Goal: Task Accomplishment & Management: Manage account settings

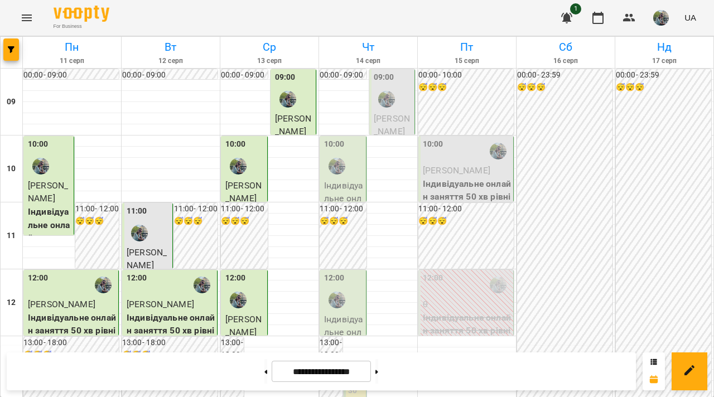
scroll to position [447, 0]
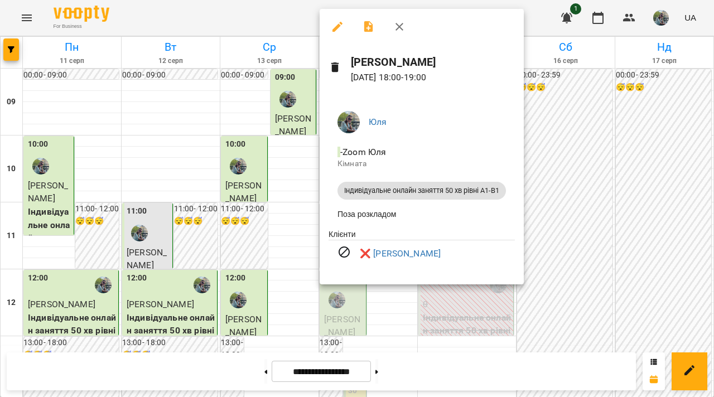
click at [201, 244] on div at bounding box center [357, 198] width 714 height 397
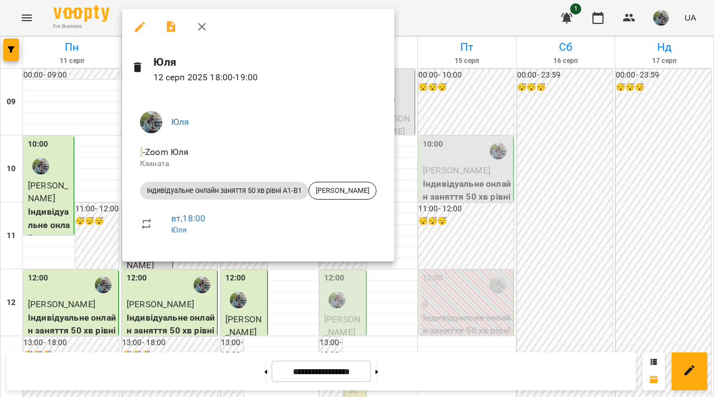
click at [305, 296] on div at bounding box center [357, 198] width 714 height 397
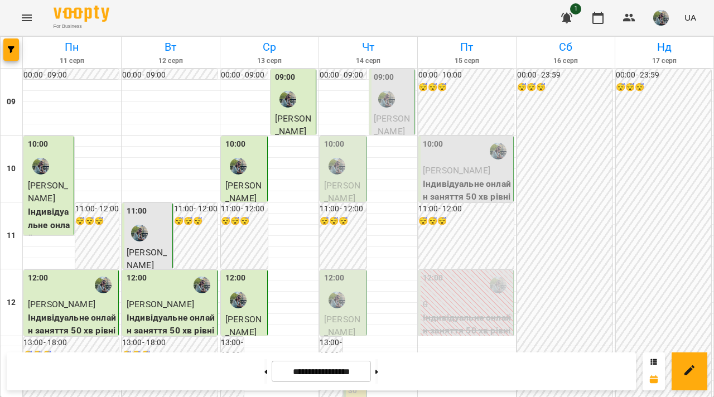
scroll to position [0, 0]
click at [390, 131] on span "[PERSON_NAME]" at bounding box center [392, 125] width 36 height 24
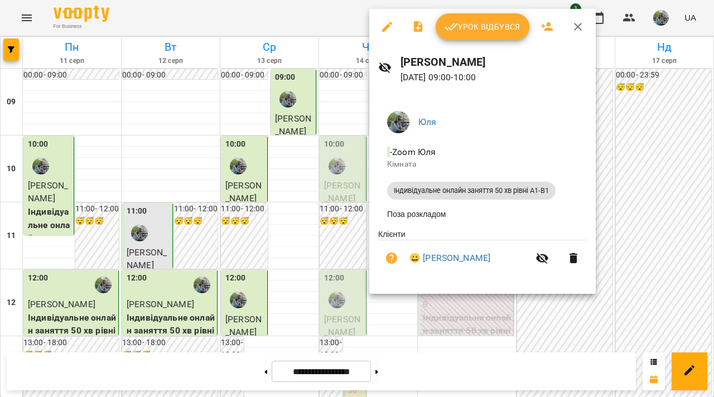
click at [491, 26] on span "Урок відбувся" at bounding box center [483, 26] width 76 height 13
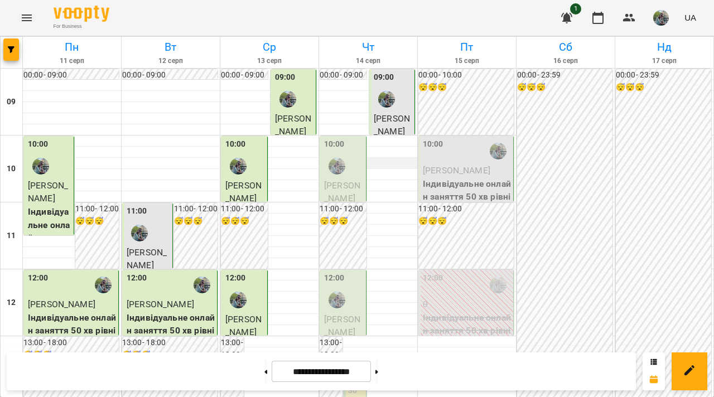
click at [351, 172] on div "10:00" at bounding box center [344, 158] width 40 height 41
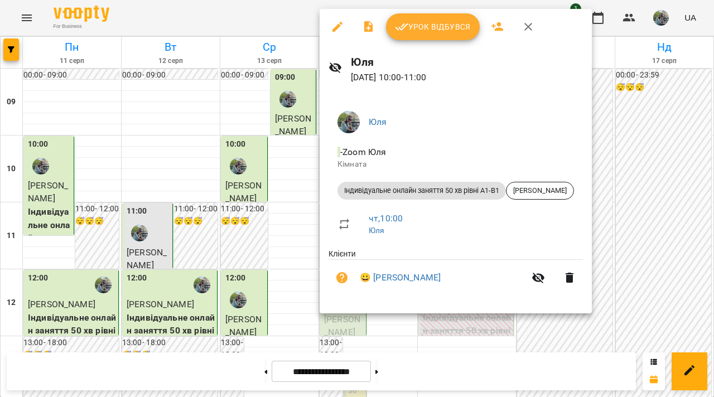
click at [419, 33] on button "Урок відбувся" at bounding box center [433, 26] width 94 height 27
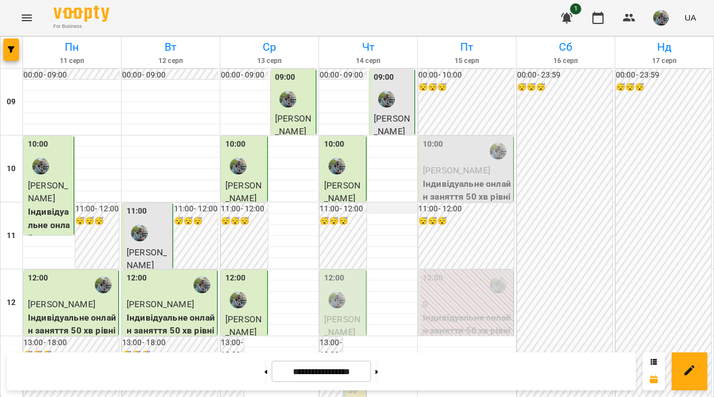
scroll to position [659, 0]
